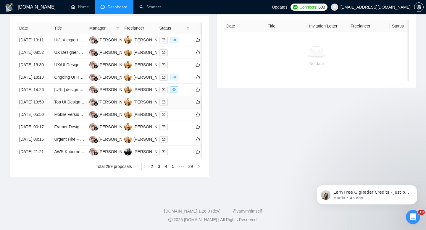
scroll to position [274, 0]
click at [151, 170] on link "2" at bounding box center [151, 166] width 7 height 7
click at [159, 170] on link "3" at bounding box center [158, 166] width 7 height 7
click at [151, 170] on link "2" at bounding box center [151, 166] width 7 height 7
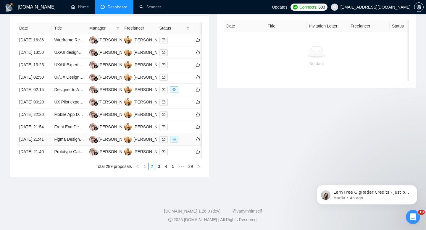
click at [59, 146] on td "Figma Designer Needed For Travel Roadtrip App" at bounding box center [69, 139] width 35 height 12
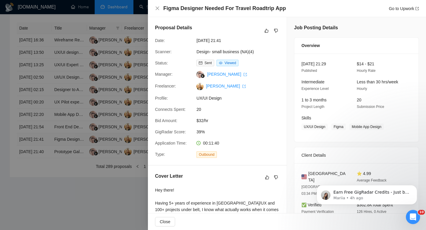
click at [59, 177] on div at bounding box center [213, 115] width 426 height 230
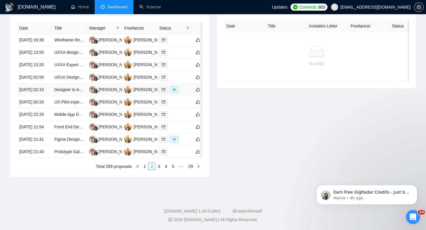
click at [59, 96] on td "Designer to Audit & Unify Icons for B2C + B2B (~30 SVGs)" at bounding box center [69, 90] width 35 height 12
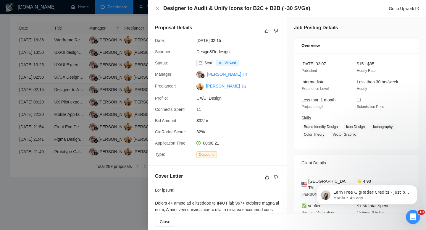
click at [59, 102] on div at bounding box center [213, 115] width 426 height 230
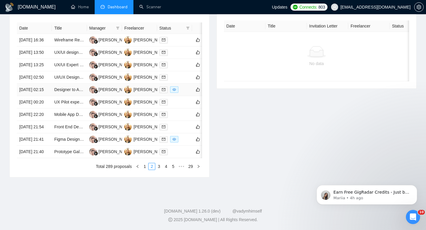
scroll to position [290, 0]
click at [145, 170] on link "1" at bounding box center [144, 166] width 7 height 7
click at [45, 84] on td "[DATE] 14:26" at bounding box center [34, 90] width 35 height 12
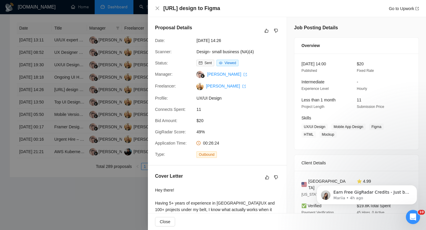
click at [45, 81] on div at bounding box center [213, 115] width 426 height 230
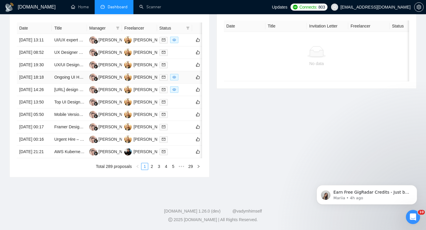
click at [47, 71] on td "[DATE] 18:18" at bounding box center [34, 77] width 35 height 12
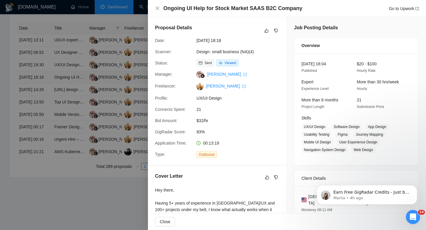
click at [47, 64] on div at bounding box center [213, 115] width 426 height 230
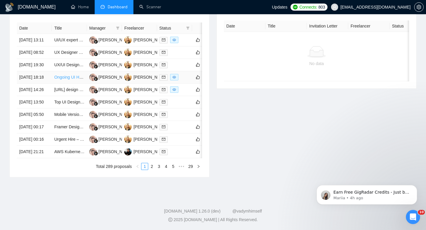
scroll to position [244, 0]
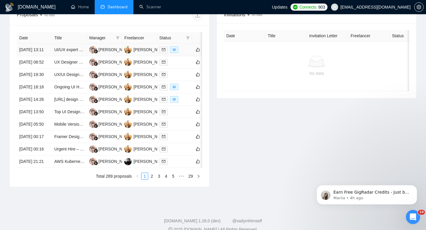
click at [42, 54] on td "[DATE] 13:11" at bounding box center [34, 50] width 35 height 12
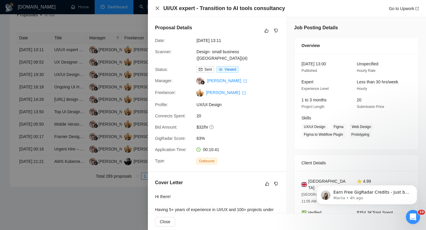
click at [157, 7] on icon "close" at bounding box center [157, 8] width 5 height 5
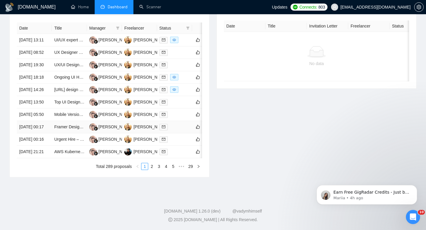
scroll to position [294, 0]
click at [153, 170] on link "2" at bounding box center [151, 166] width 7 height 7
click at [144, 170] on link "1" at bounding box center [144, 166] width 7 height 7
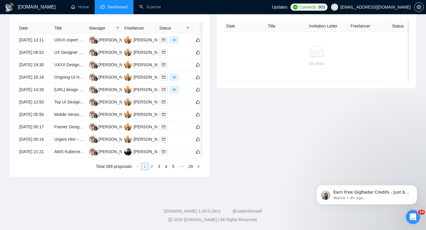
click at [153, 170] on link "2" at bounding box center [151, 166] width 7 height 7
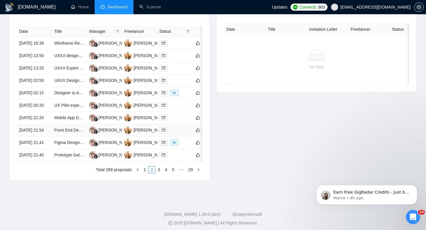
scroll to position [262, 0]
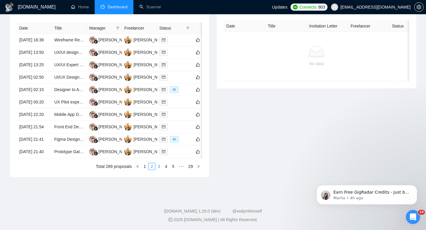
click at [158, 170] on link "3" at bounding box center [158, 166] width 7 height 7
